Goal: Book appointment/travel/reservation

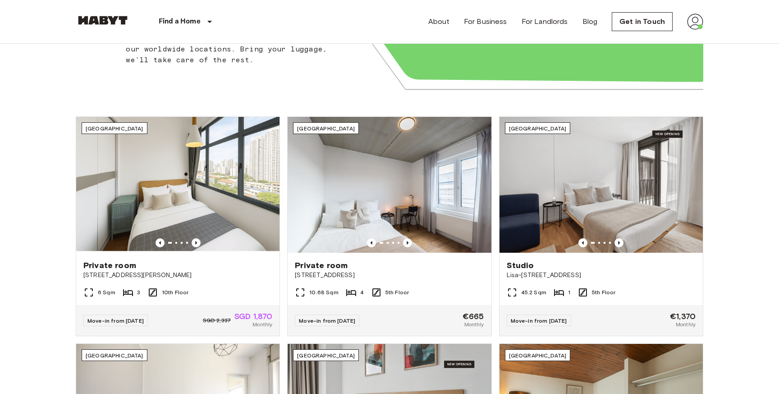
scroll to position [261, 0]
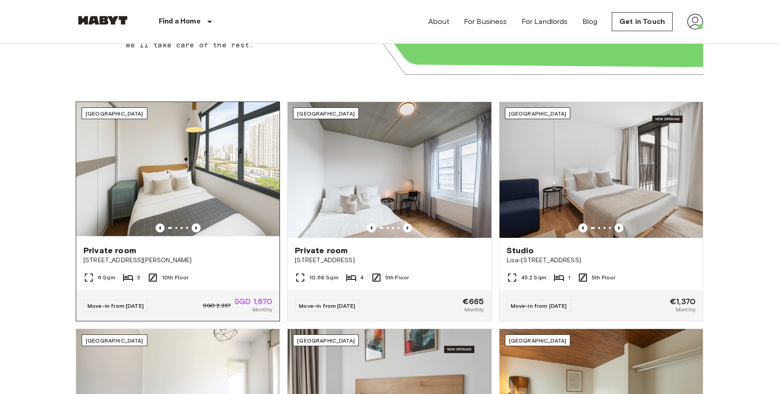
click at [157, 235] on img at bounding box center [177, 170] width 203 height 136
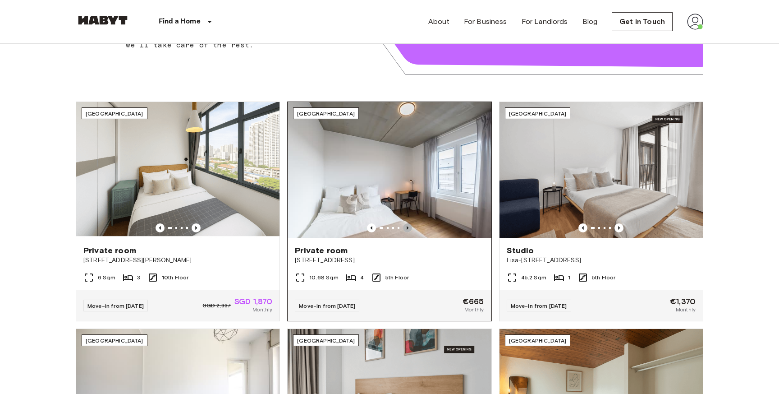
click at [409, 226] on icon "Previous image" at bounding box center [407, 227] width 9 height 9
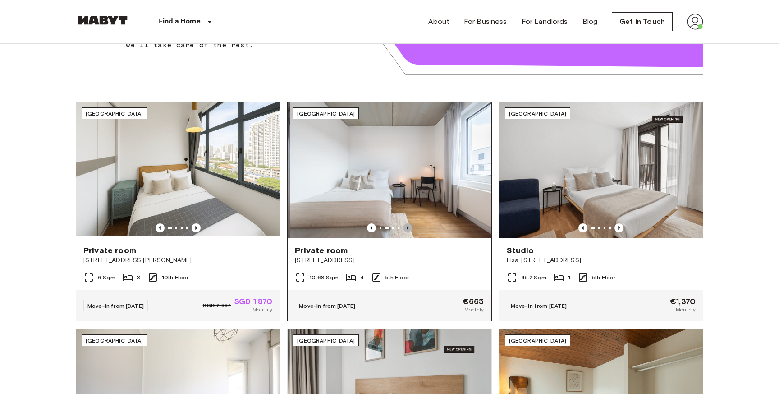
click at [409, 226] on icon "Previous image" at bounding box center [407, 227] width 9 height 9
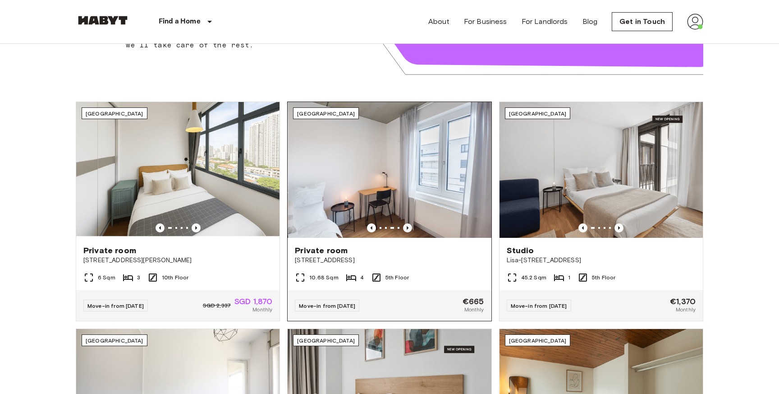
scroll to position [247, 0]
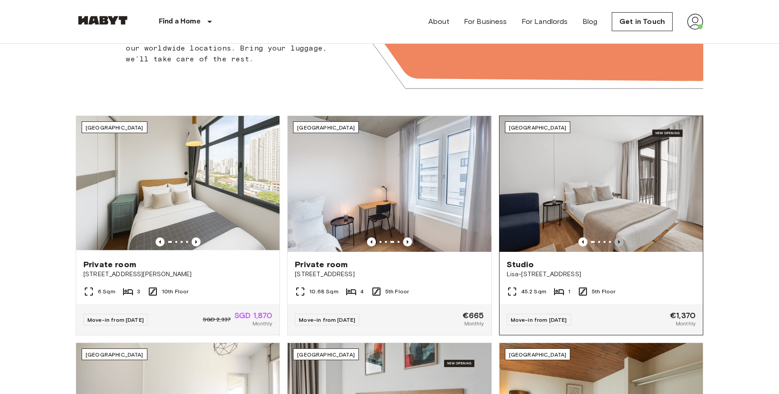
click at [617, 242] on icon "Previous image" at bounding box center [619, 241] width 9 height 9
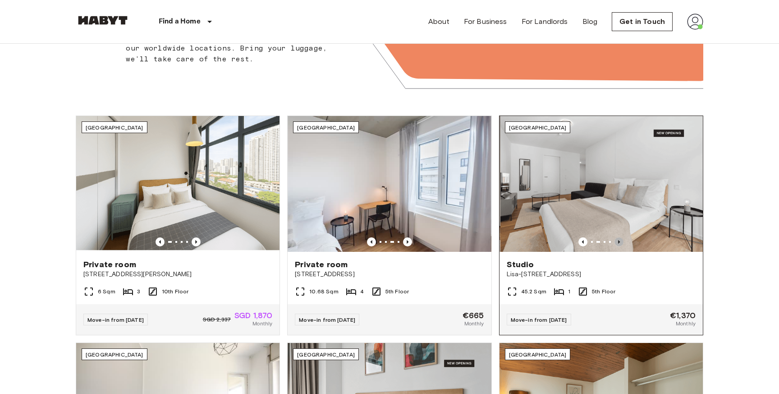
click at [617, 242] on icon "Previous image" at bounding box center [619, 241] width 9 height 9
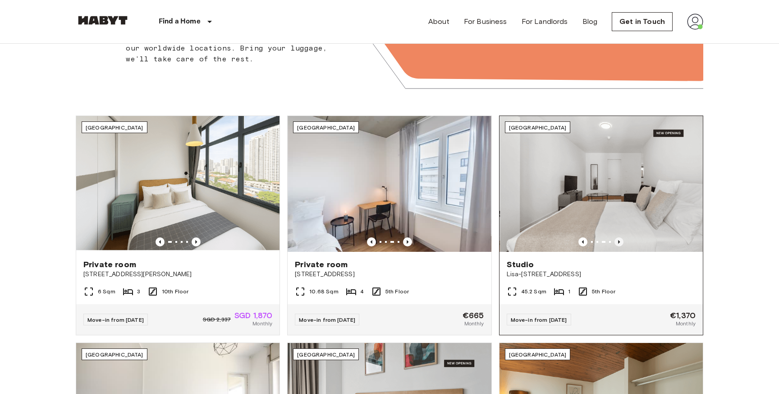
click at [617, 242] on icon "Previous image" at bounding box center [619, 241] width 9 height 9
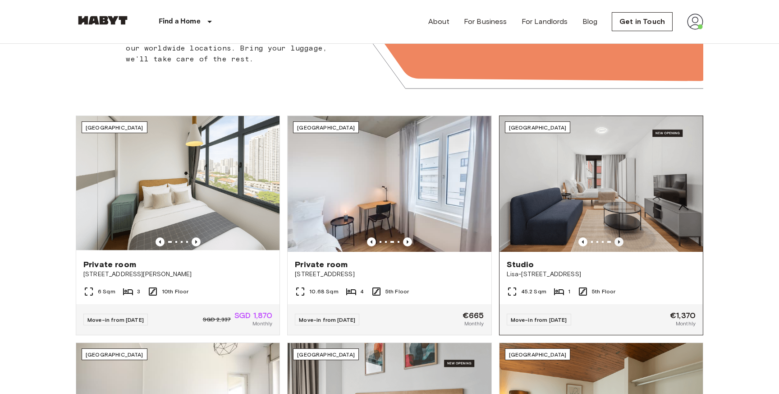
click at [617, 242] on icon "Previous image" at bounding box center [619, 241] width 9 height 9
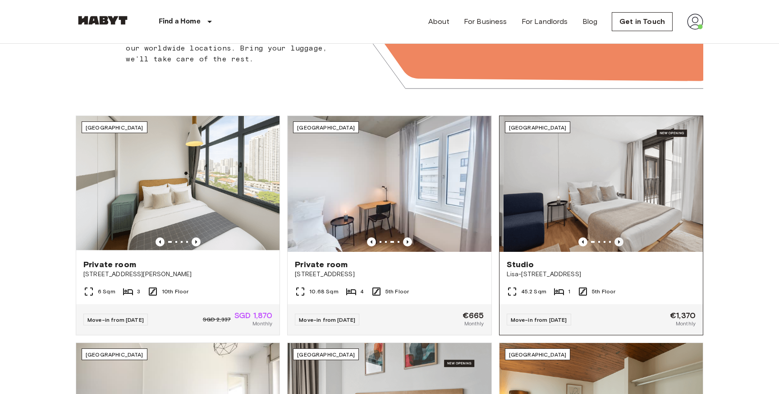
click at [617, 242] on icon "Previous image" at bounding box center [619, 241] width 9 height 9
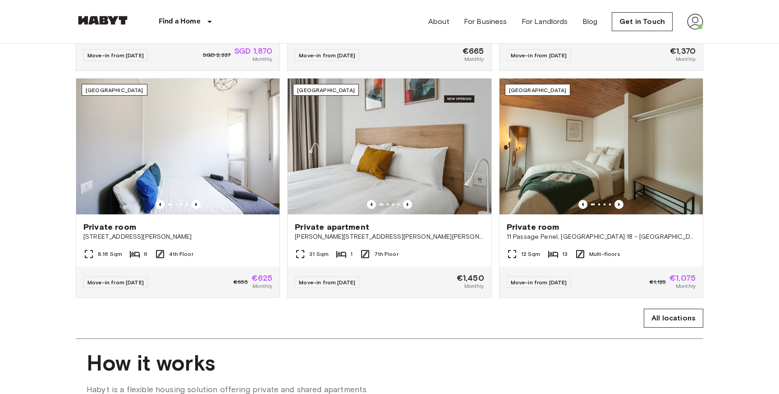
scroll to position [0, 0]
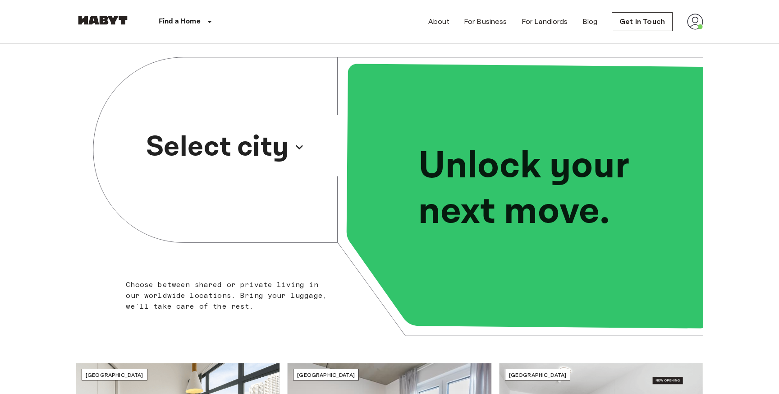
click at [248, 153] on p "Select city" at bounding box center [217, 146] width 143 height 43
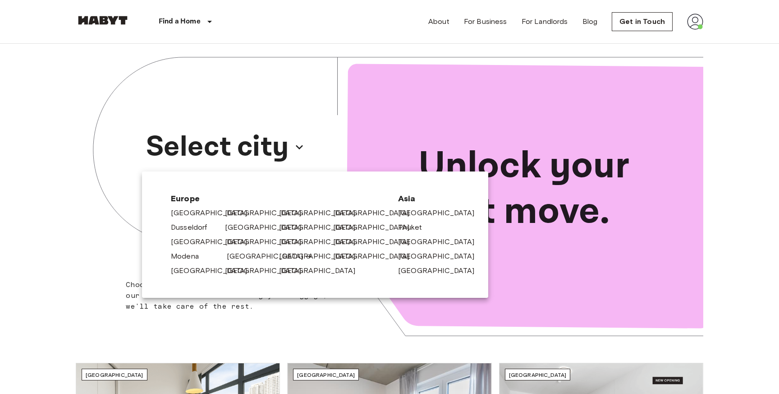
click at [236, 257] on link "[GEOGRAPHIC_DATA]" at bounding box center [270, 256] width 86 height 11
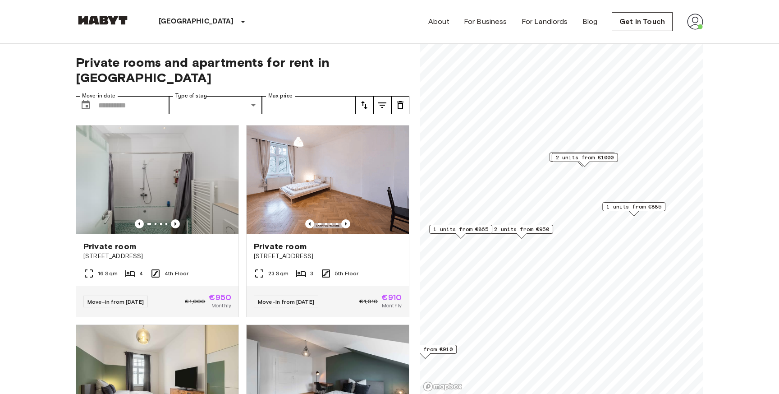
click at [644, 207] on span "1 units from €885" at bounding box center [633, 206] width 55 height 8
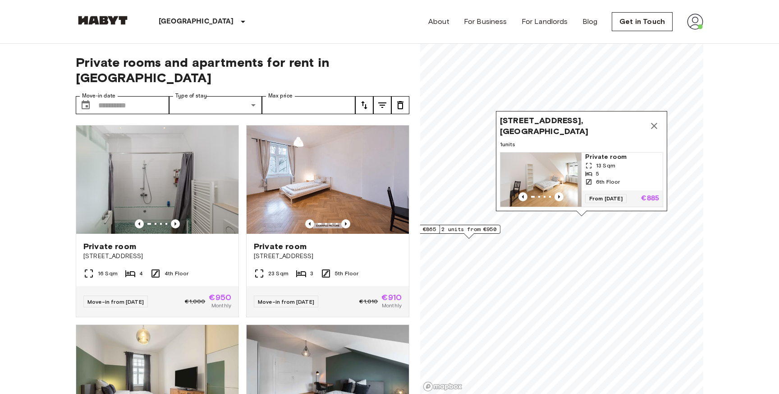
click at [612, 155] on span "Private room" at bounding box center [622, 156] width 74 height 9
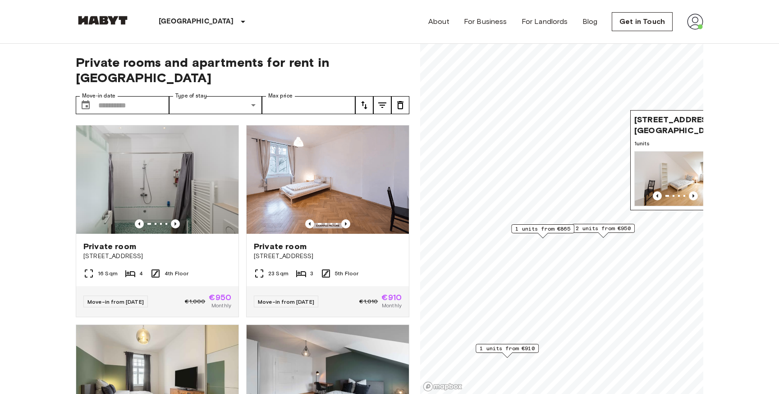
click at [606, 225] on span "2 units from €950" at bounding box center [603, 228] width 55 height 8
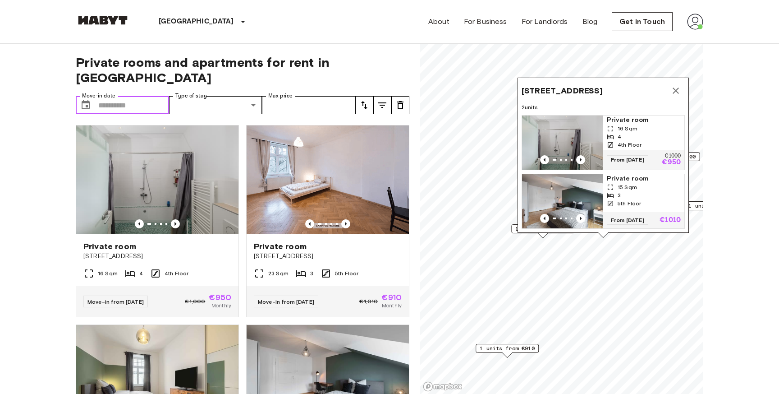
click at [163, 96] on input "Move-in date" at bounding box center [133, 105] width 71 height 18
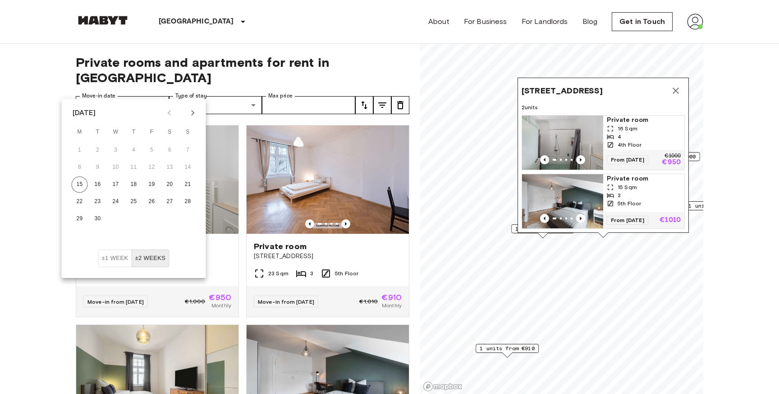
click at [197, 114] on icon "Next month" at bounding box center [193, 112] width 11 height 11
click at [101, 187] on button "14" at bounding box center [98, 184] width 16 height 16
type input "**********"
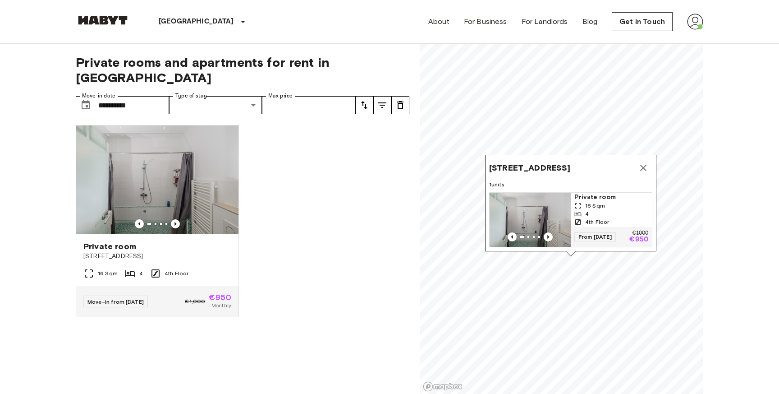
click at [556, 162] on span "Fraunhoferstraße 10, 80469 Munich, GER" at bounding box center [529, 167] width 81 height 11
click at [540, 162] on span "Fraunhoferstraße 10, 80469 Munich, GER" at bounding box center [529, 167] width 81 height 11
click at [583, 213] on div "4" at bounding box center [611, 214] width 74 height 8
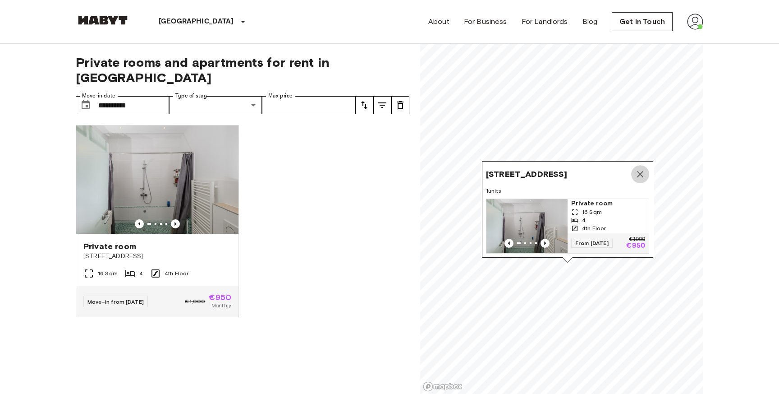
click at [639, 174] on icon "Map marker" at bounding box center [640, 174] width 6 height 6
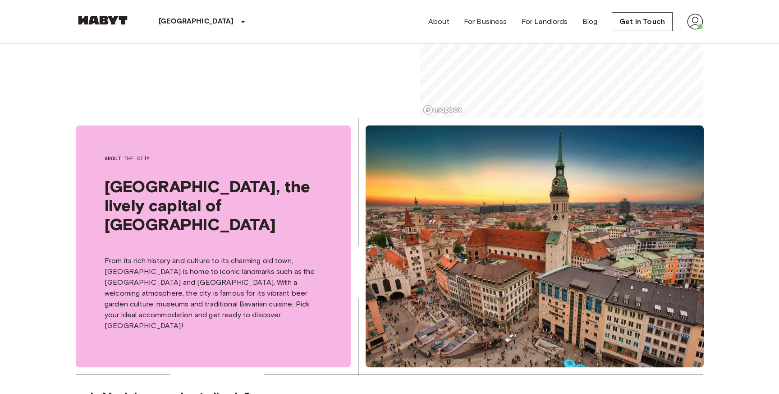
scroll to position [483, 0]
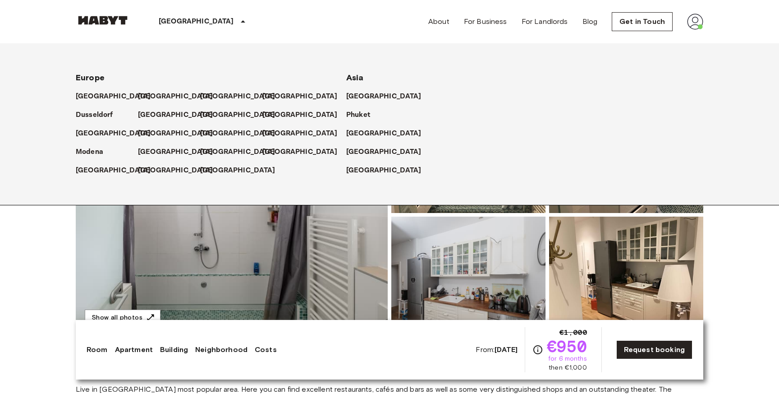
scroll to position [45, 0]
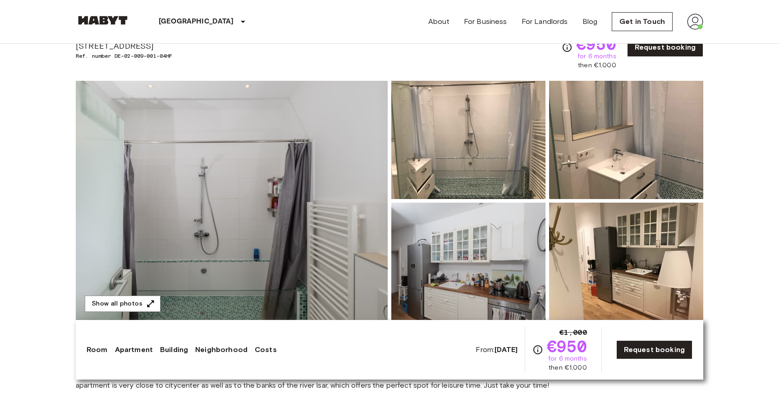
click at [248, 282] on img at bounding box center [232, 201] width 312 height 240
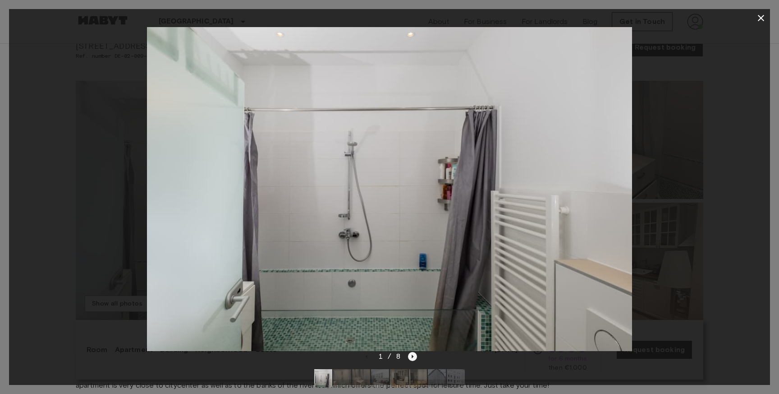
click at [411, 359] on icon "Next image" at bounding box center [412, 356] width 9 height 9
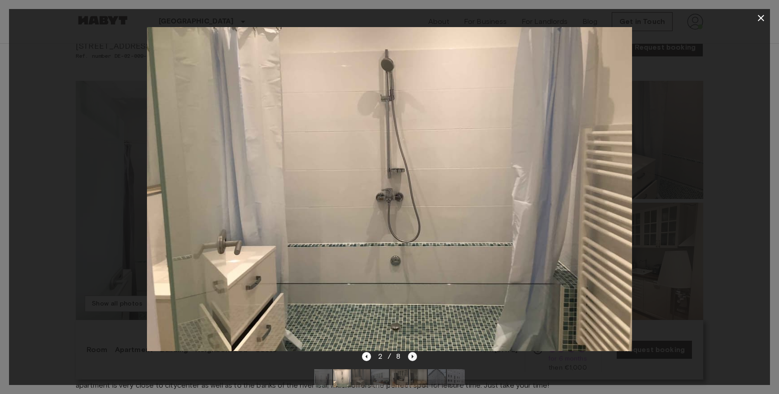
click at [411, 359] on icon "Next image" at bounding box center [412, 356] width 9 height 9
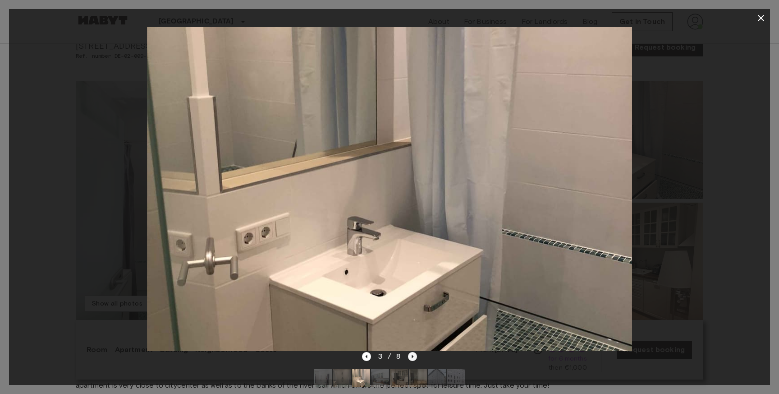
click at [411, 359] on icon "Next image" at bounding box center [412, 356] width 9 height 9
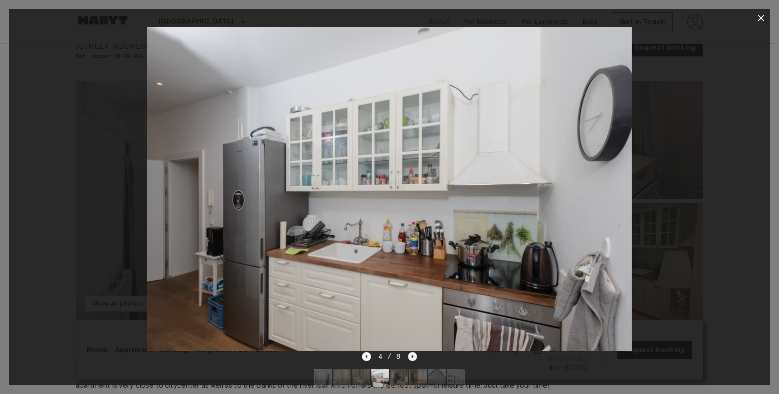
click at [411, 359] on icon "Next image" at bounding box center [412, 356] width 9 height 9
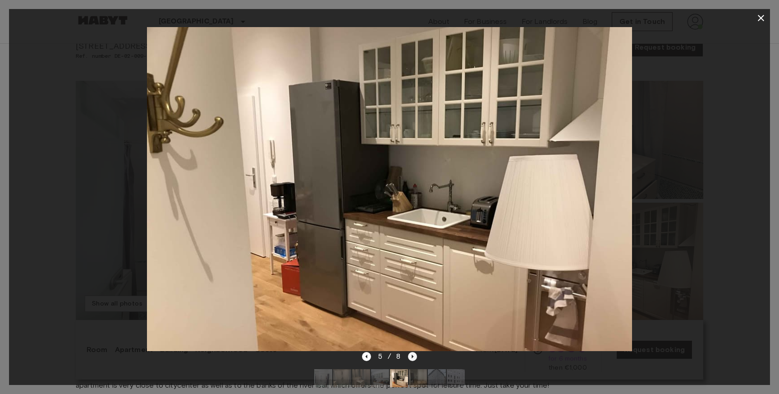
click at [411, 359] on icon "Next image" at bounding box center [412, 356] width 9 height 9
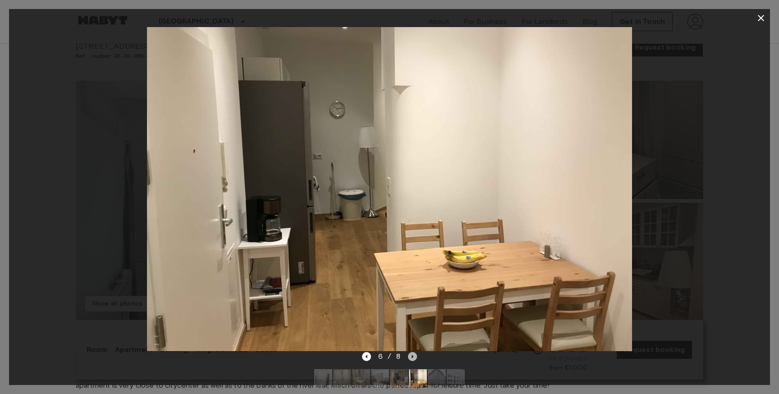
click at [411, 359] on icon "Next image" at bounding box center [412, 356] width 9 height 9
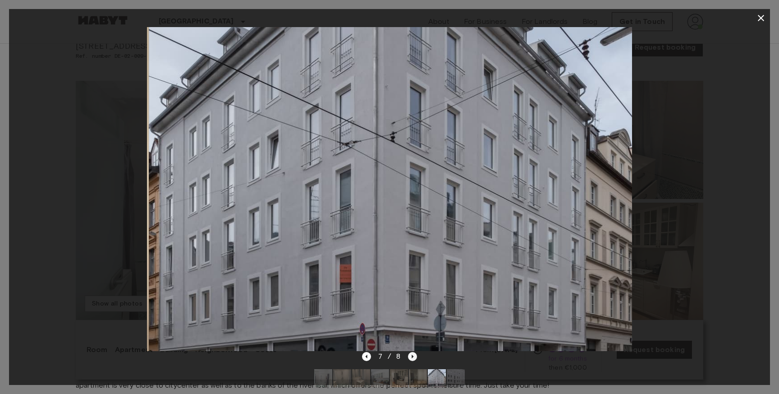
click at [411, 359] on icon "Next image" at bounding box center [412, 356] width 9 height 9
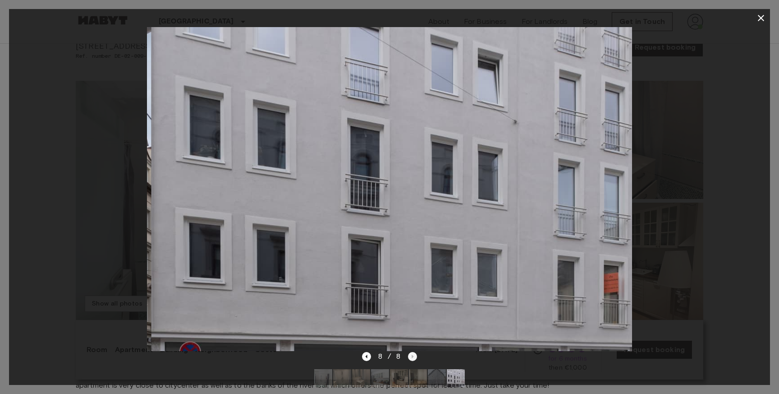
click at [411, 359] on div "8 / 8" at bounding box center [389, 356] width 55 height 11
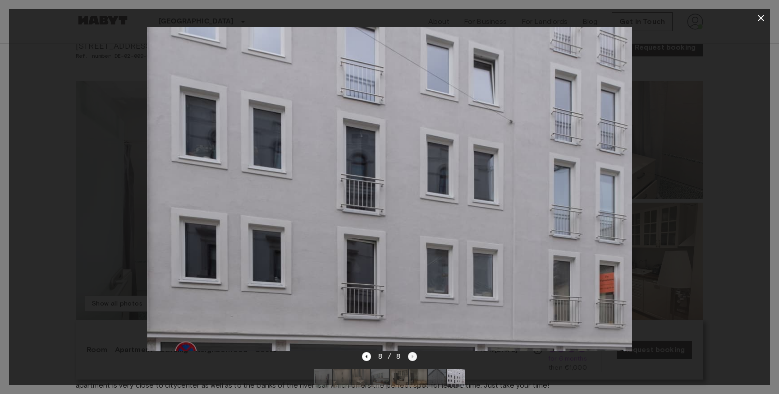
click at [411, 359] on div "8 / 8" at bounding box center [389, 356] width 55 height 11
click at [335, 375] on img at bounding box center [342, 378] width 18 height 18
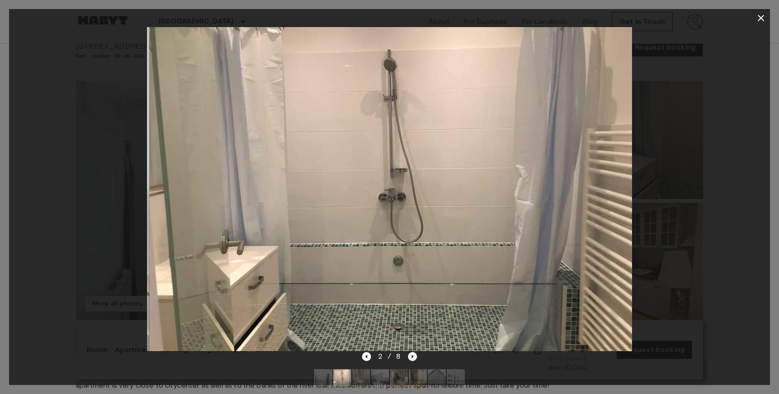
click at [325, 375] on img at bounding box center [323, 378] width 18 height 18
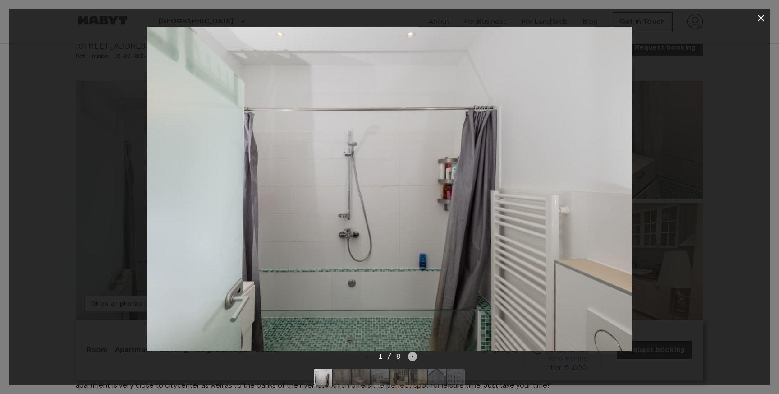
click at [412, 353] on icon "Next image" at bounding box center [412, 356] width 9 height 9
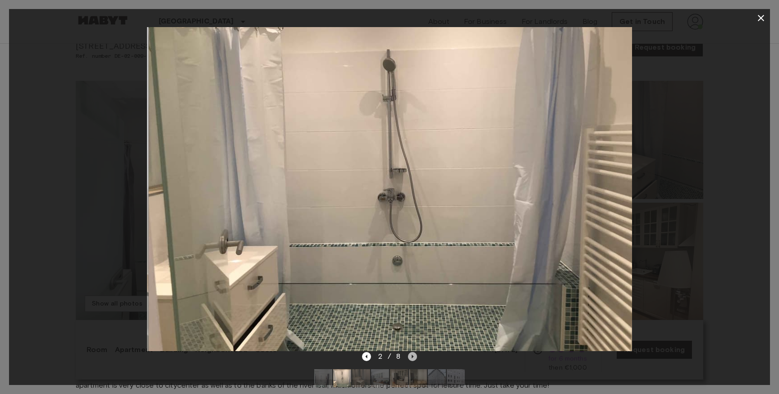
click at [412, 353] on icon "Next image" at bounding box center [412, 356] width 9 height 9
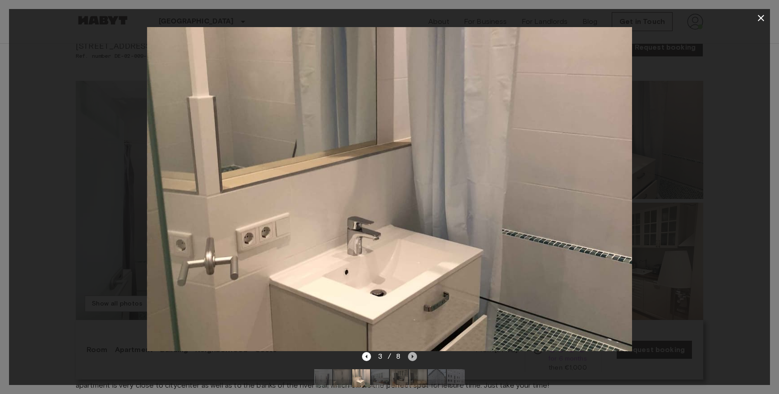
click at [412, 353] on icon "Next image" at bounding box center [412, 356] width 9 height 9
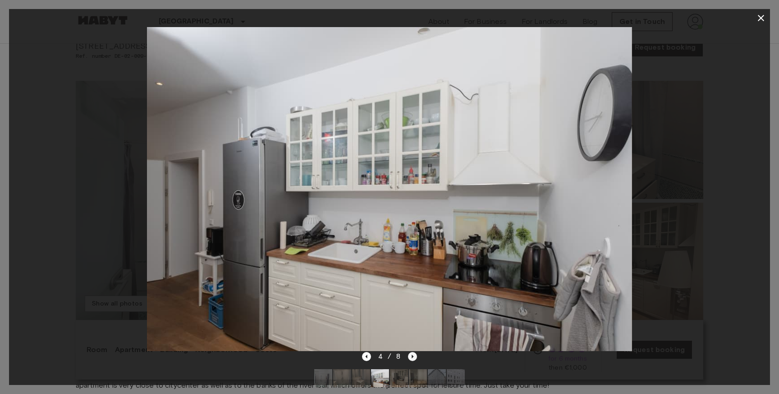
click at [412, 353] on icon "Next image" at bounding box center [412, 356] width 9 height 9
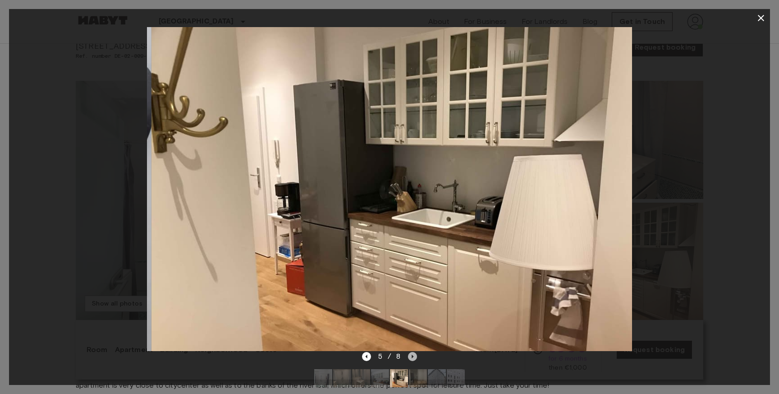
click at [412, 353] on icon "Next image" at bounding box center [412, 356] width 9 height 9
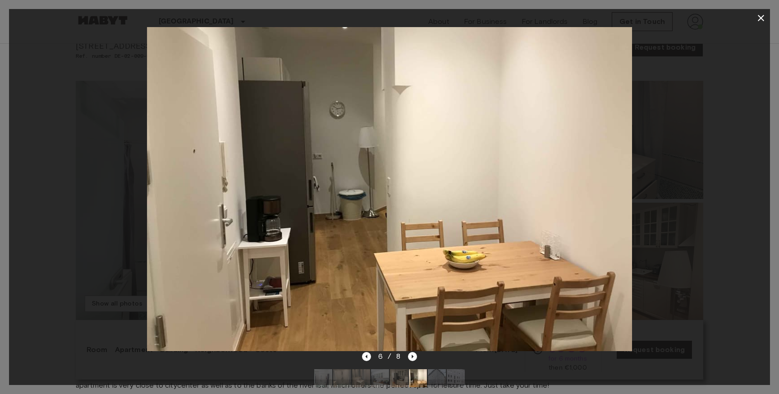
click at [117, 103] on div at bounding box center [389, 189] width 761 height 324
click at [760, 20] on icon "button" at bounding box center [761, 18] width 11 height 11
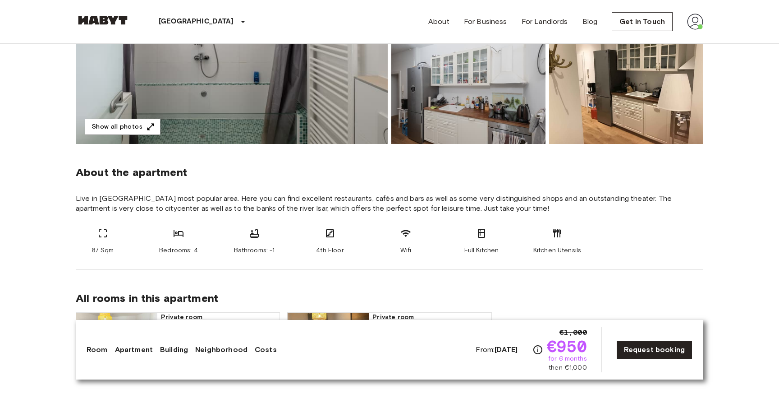
scroll to position [233, 0]
